Goal: Navigation & Orientation: Understand site structure

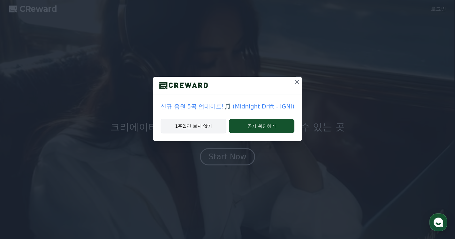
click at [195, 124] on button "1주일간 보지 않기" at bounding box center [194, 125] width 66 height 15
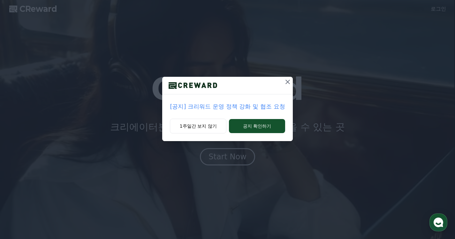
drag, startPoint x: 195, startPoint y: 124, endPoint x: 198, endPoint y: 103, distance: 20.7
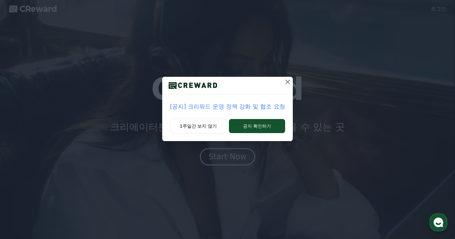
click at [198, 102] on div "[공지] 크리워드 운영 정책 강화 및 협조 요청 1주일간 보지 않기 공지 확인하기" at bounding box center [227, 109] width 130 height 64
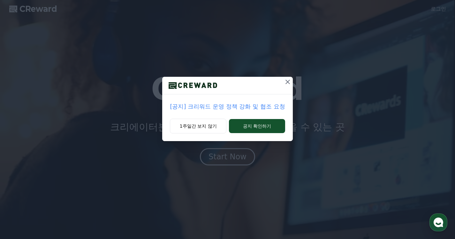
click at [209, 108] on p "[공지] 크리워드 운영 정책 강화 및 협조 요청" at bounding box center [227, 106] width 115 height 9
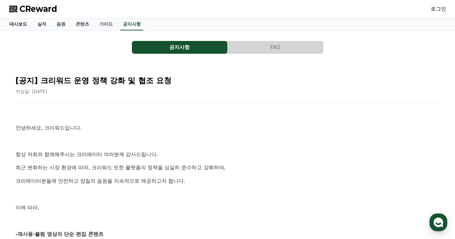
click at [17, 25] on link "대시보드" at bounding box center [18, 24] width 28 height 12
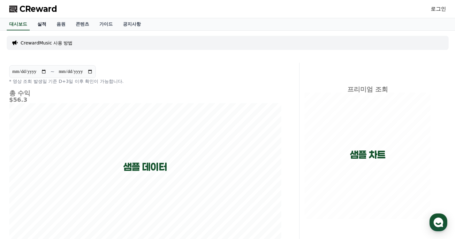
click at [43, 24] on link "실적" at bounding box center [41, 24] width 19 height 12
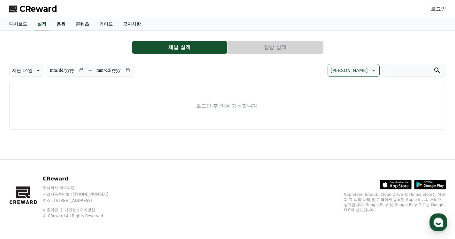
click at [62, 22] on link "음원" at bounding box center [60, 24] width 19 height 12
